Goal: Task Accomplishment & Management: Use online tool/utility

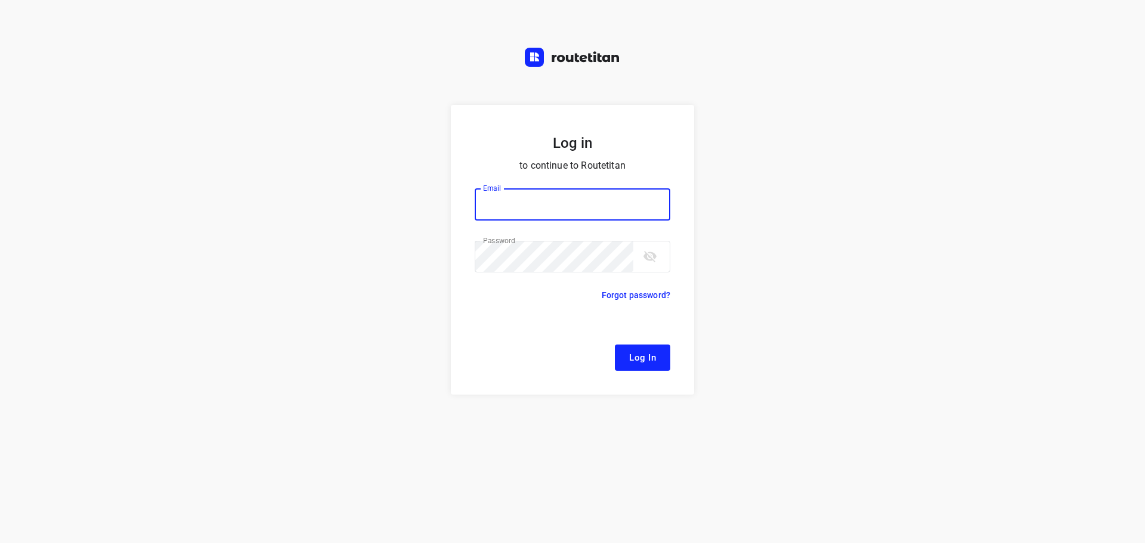
type input "[EMAIL_ADDRESS][DOMAIN_NAME]"
click at [643, 350] on span "Log In" at bounding box center [642, 358] width 27 height 16
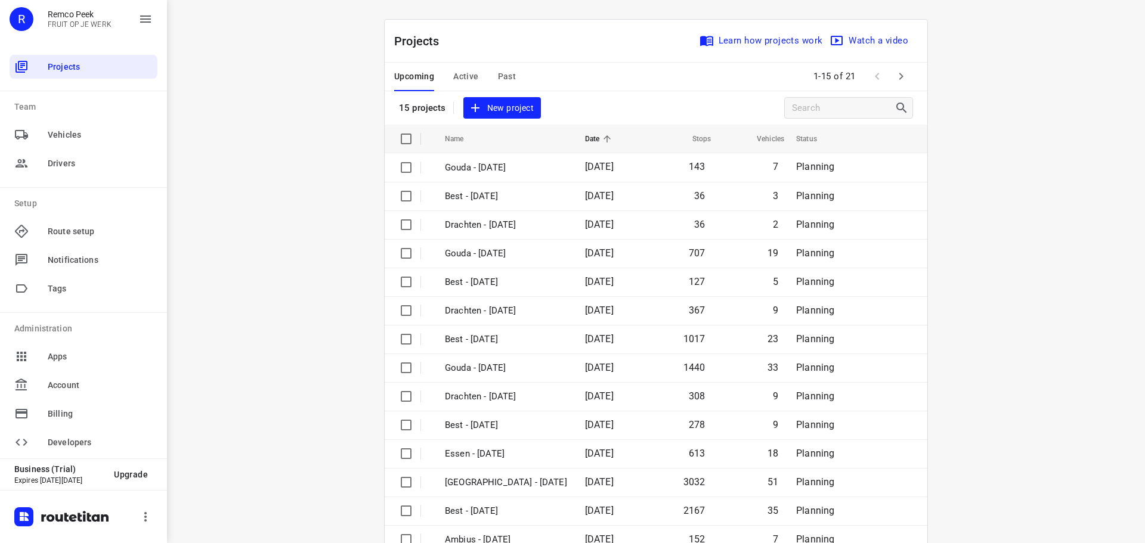
click at [473, 75] on span "Active" at bounding box center [465, 76] width 25 height 15
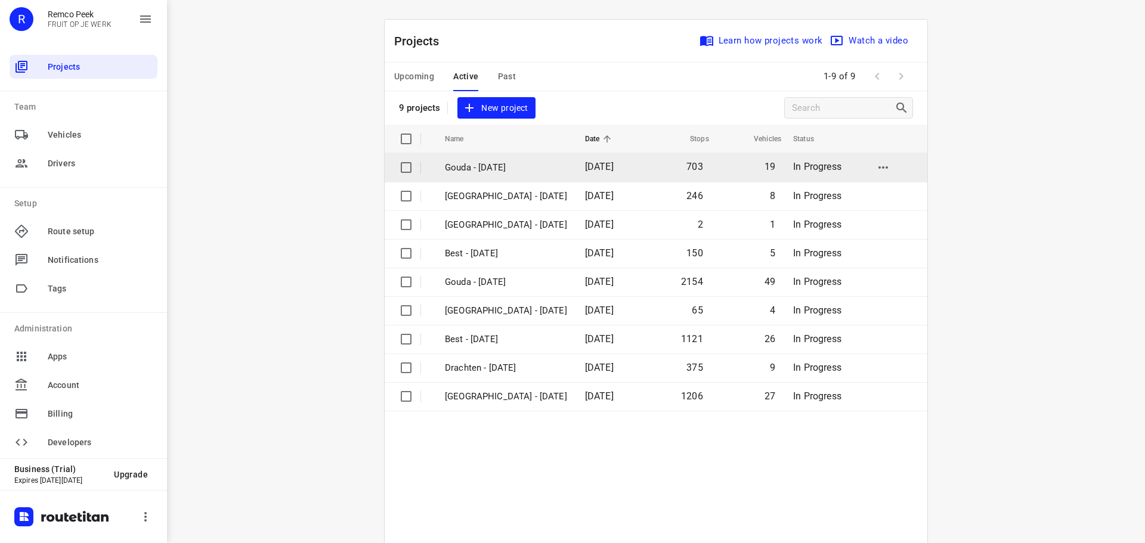
click at [471, 162] on p "Gouda - [DATE]" at bounding box center [506, 168] width 122 height 14
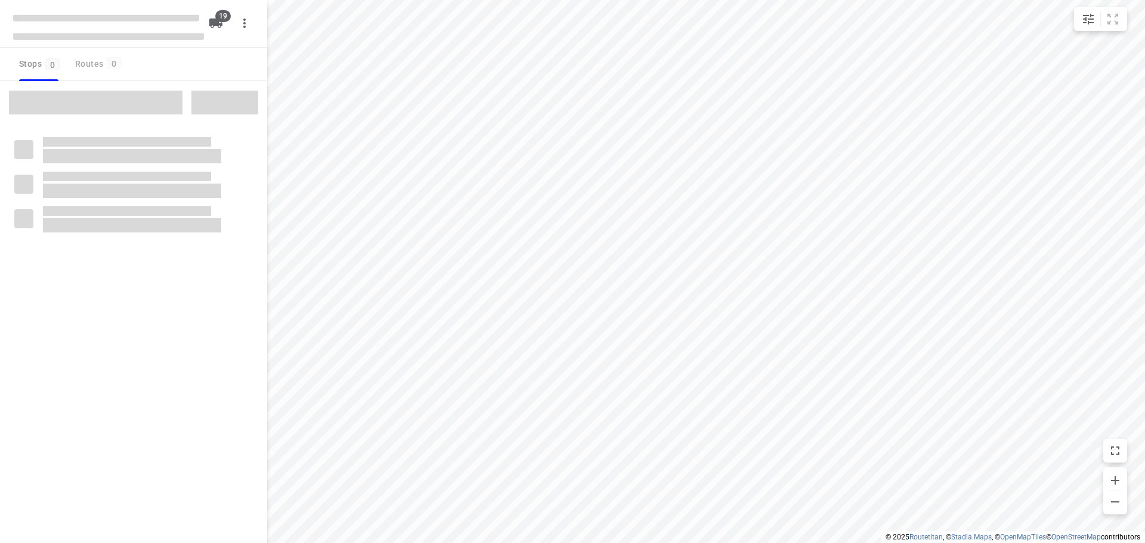
checkbox input "true"
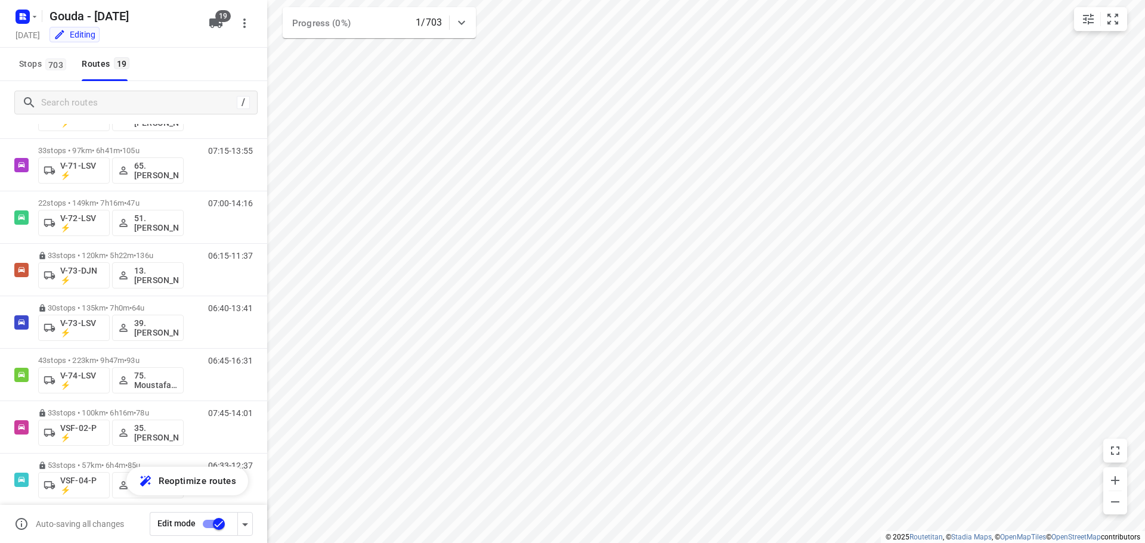
scroll to position [596, 0]
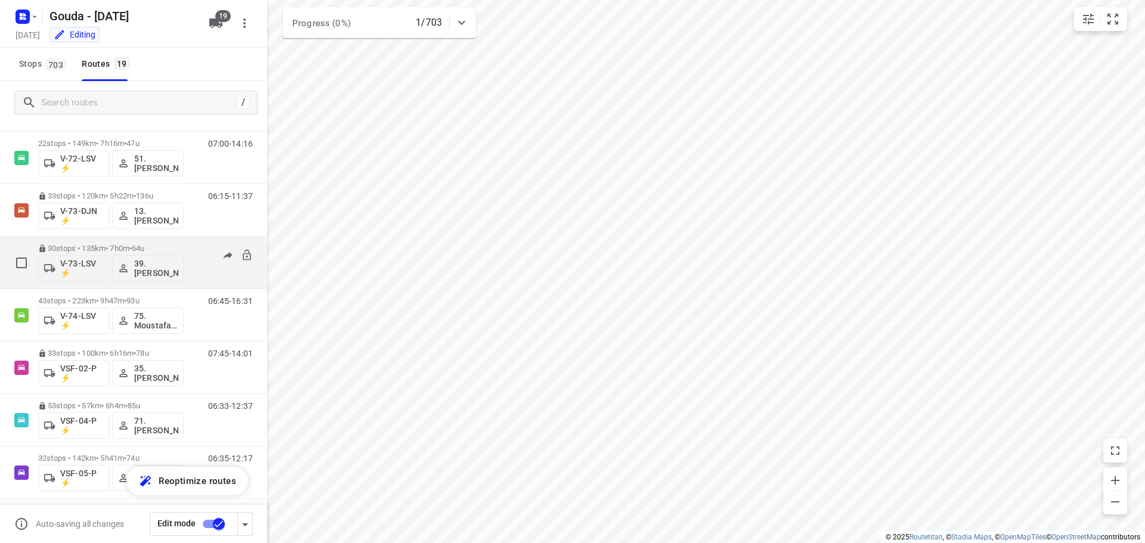
click at [101, 245] on p "30 stops • 135km • 7h0m • 64u" at bounding box center [111, 248] width 146 height 9
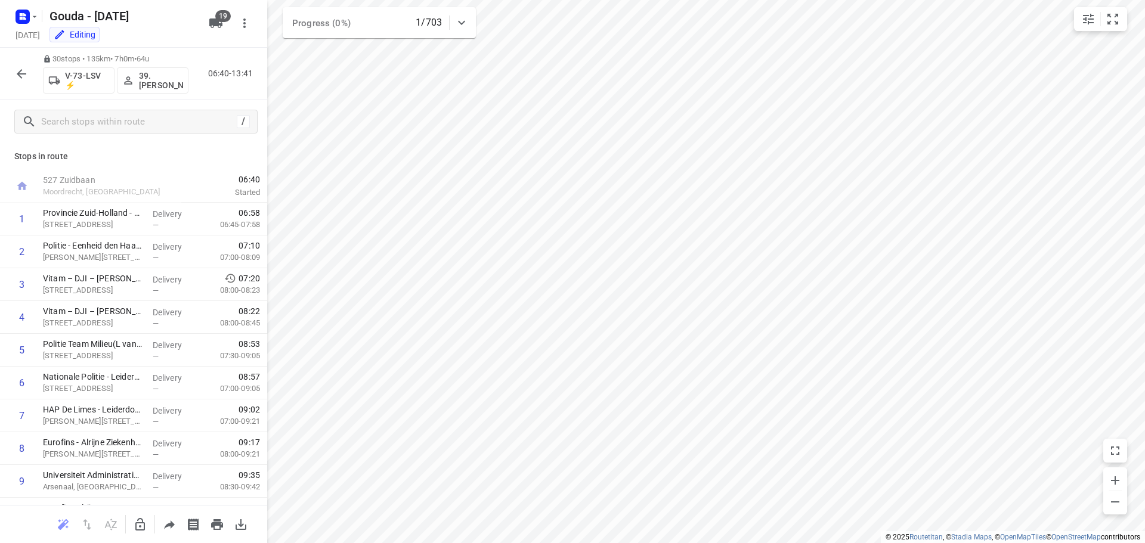
click at [18, 67] on icon "button" at bounding box center [21, 74] width 14 height 14
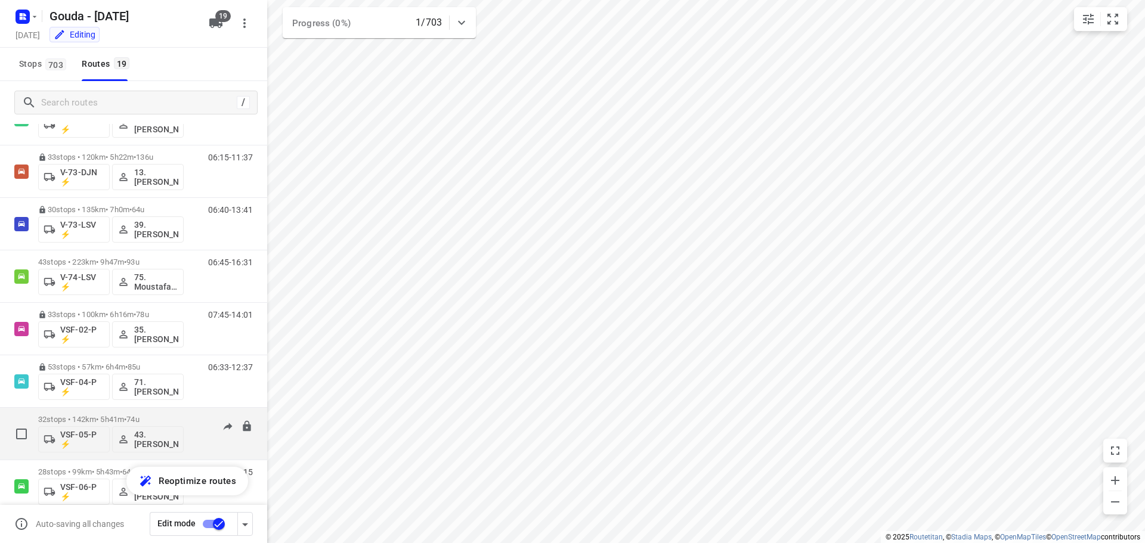
scroll to position [655, 0]
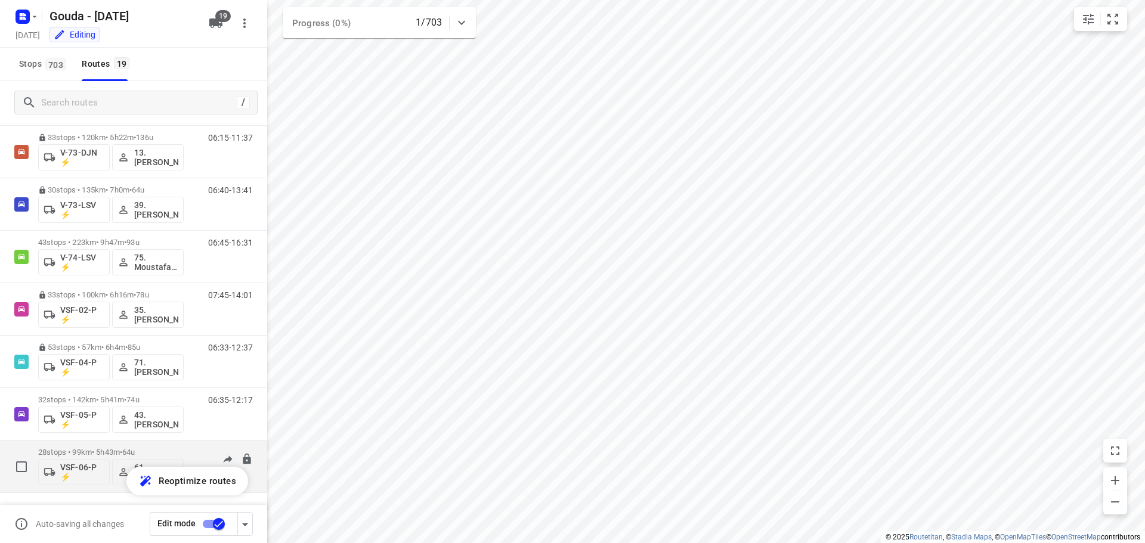
click at [94, 447] on div "28 stops • 99km • 5h43m • 64u VSF-06-P ⚡ 61.[PERSON_NAME]" at bounding box center [111, 466] width 146 height 49
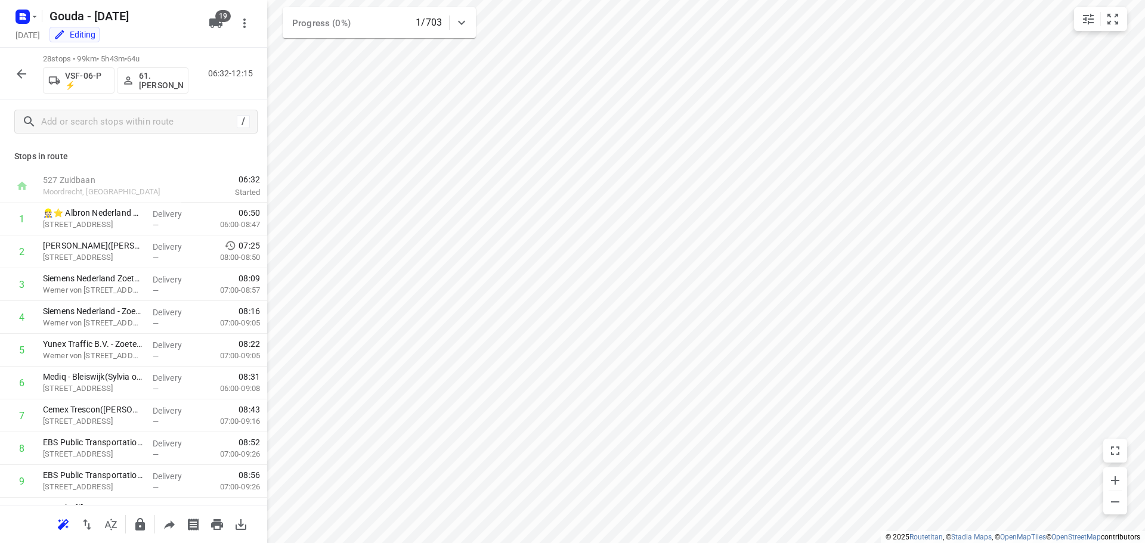
click at [15, 69] on icon "button" at bounding box center [21, 74] width 14 height 14
